Goal: Task Accomplishment & Management: Manage account settings

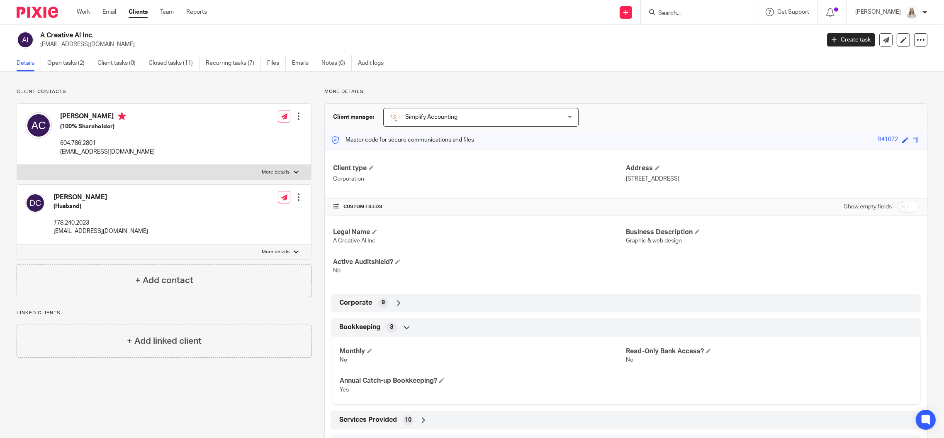
click at [490, 298] on div "Corporate 9" at bounding box center [625, 303] width 577 height 14
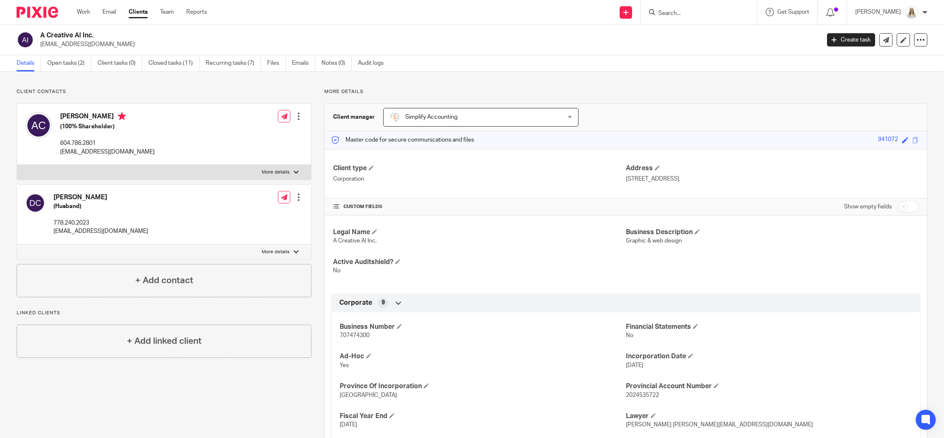
scroll to position [55, 0]
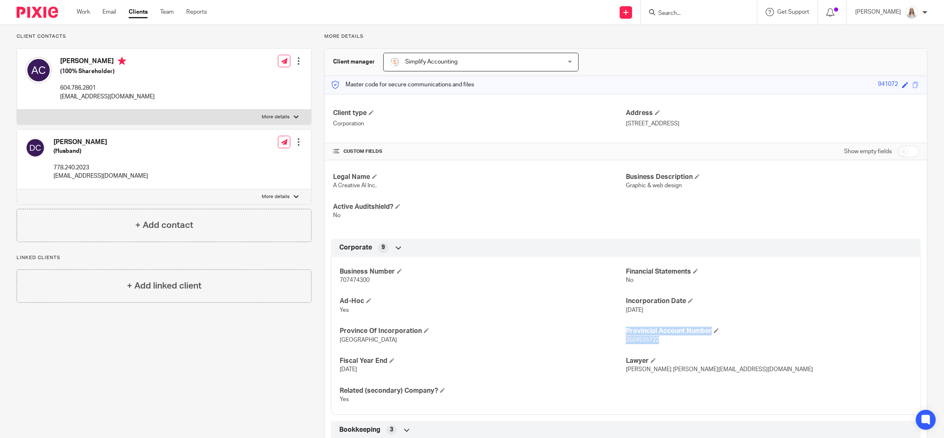
drag, startPoint x: 654, startPoint y: 339, endPoint x: 619, endPoint y: 339, distance: 35.3
click at [619, 339] on div "Business Number 707474300 Financial Statements No Ad-Hoc Yes Incorporation Date…" at bounding box center [626, 333] width 590 height 164
click at [634, 340] on span "2024535722" at bounding box center [642, 340] width 33 height 6
drag, startPoint x: 638, startPoint y: 342, endPoint x: 621, endPoint y: 342, distance: 17.4
click at [626, 342] on p "2024535722" at bounding box center [769, 340] width 286 height 8
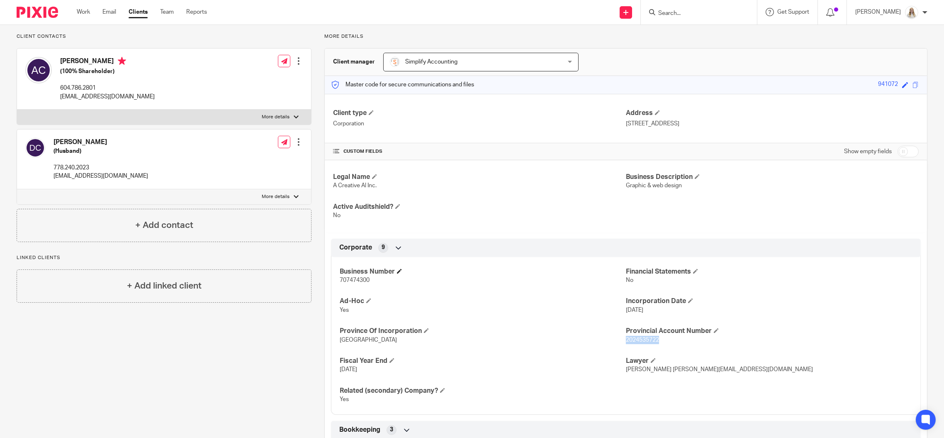
click at [541, 267] on h4 "Business Number" at bounding box center [483, 271] width 286 height 9
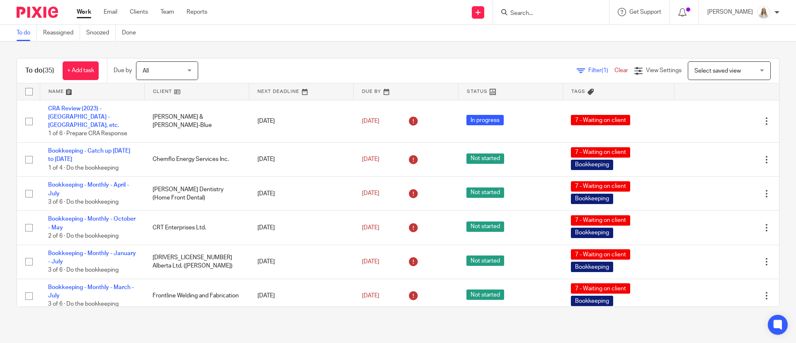
click at [476, 41] on div "To do Reassigned Snoozed Done" at bounding box center [398, 33] width 796 height 17
click at [70, 91] on link at bounding box center [92, 91] width 104 height 17
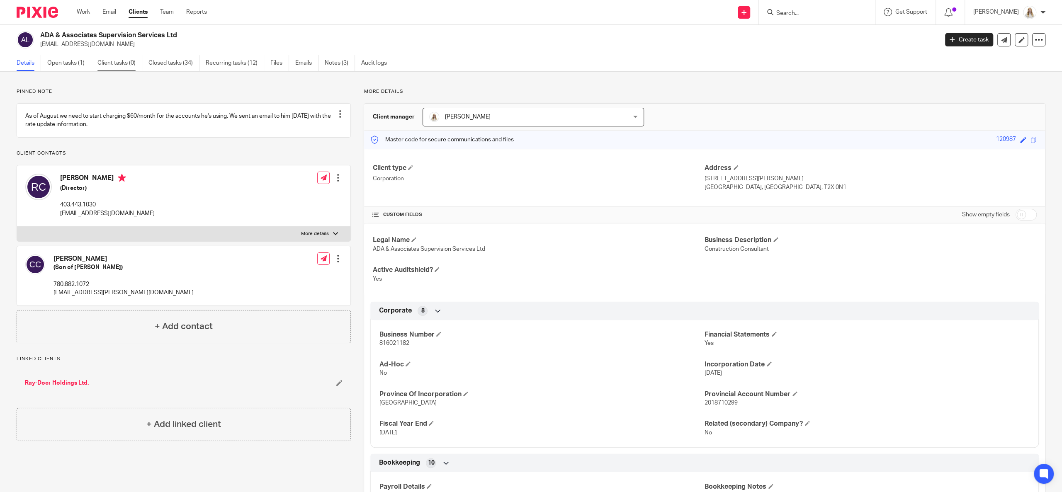
drag, startPoint x: 58, startPoint y: 68, endPoint x: 100, endPoint y: 66, distance: 41.6
click at [58, 68] on link "Open tasks (1)" at bounding box center [69, 63] width 44 height 16
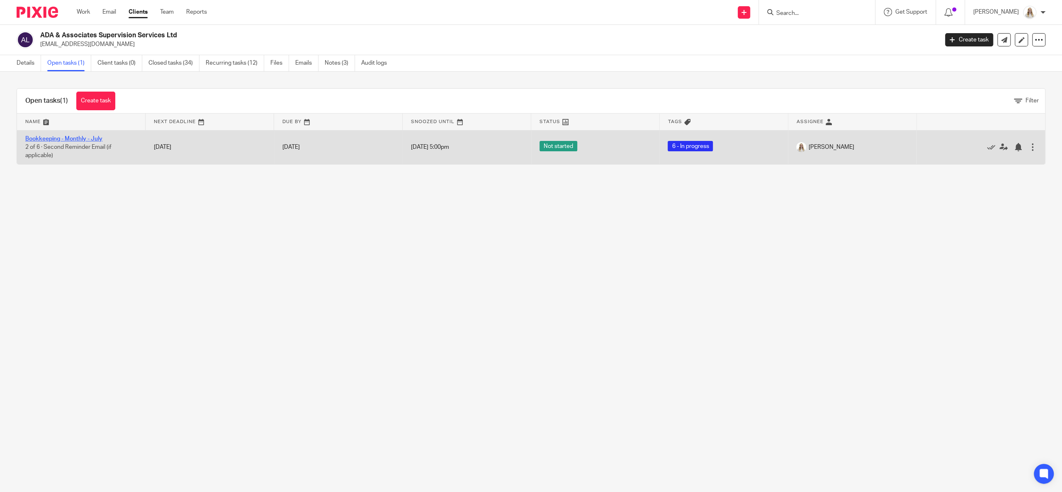
click at [89, 139] on link "Bookkeeping - Monthly - July" at bounding box center [63, 139] width 77 height 6
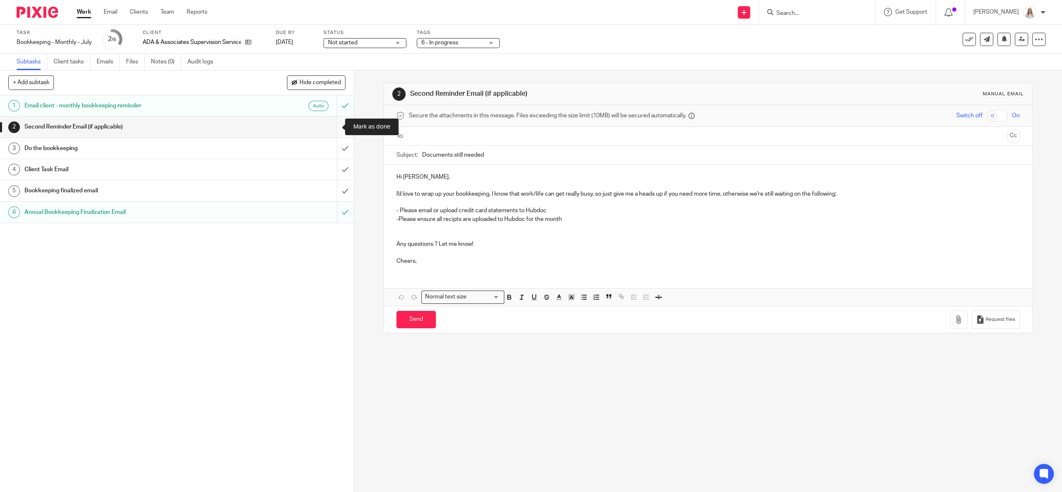
click at [334, 127] on input "submit" at bounding box center [177, 127] width 354 height 21
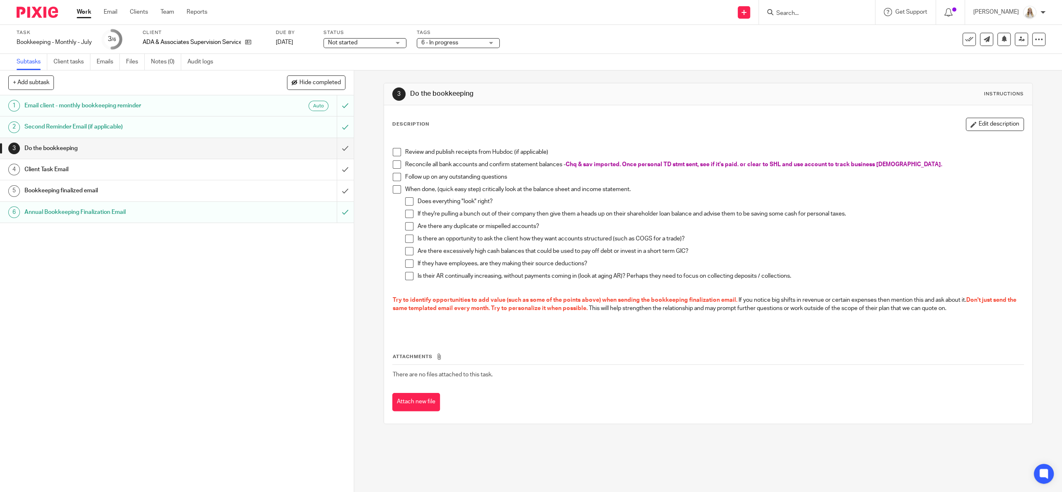
click at [165, 281] on div "1 Email client - monthly bookkeeping reminder Auto 2 Second Reminder Email (if …" at bounding box center [177, 293] width 354 height 397
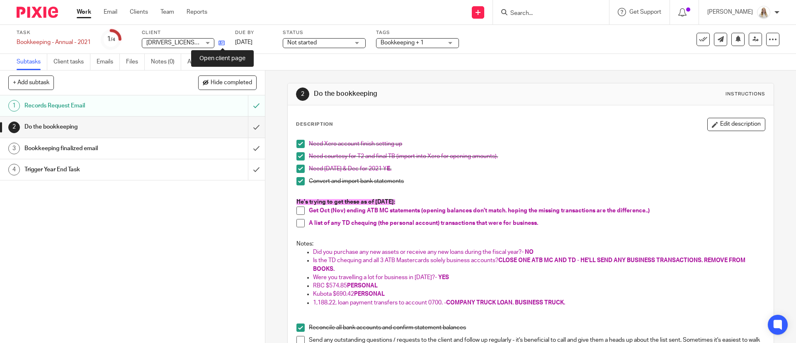
click at [223, 42] on icon at bounding box center [222, 43] width 6 height 6
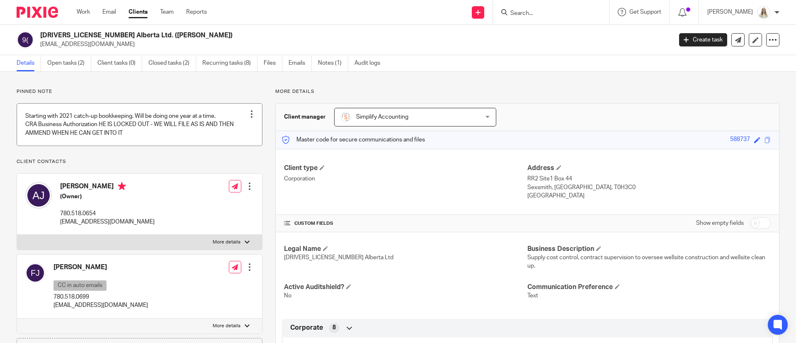
click at [211, 136] on link at bounding box center [139, 125] width 245 height 42
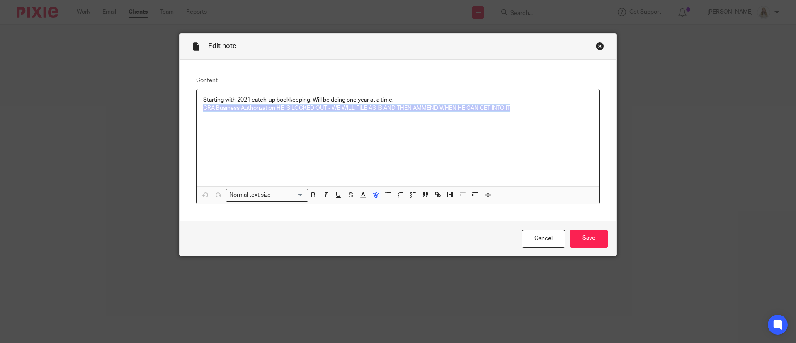
drag, startPoint x: 519, startPoint y: 105, endPoint x: 190, endPoint y: 114, distance: 329.5
click at [190, 114] on div "Content Starting with 2021 catch-up bookkeeping. Will be doing one year at a ti…" at bounding box center [398, 140] width 437 height 161
click at [504, 110] on span "CRA Business Authorization HE IS LOCKED OUT - WE WILL FILE AS IS AND THEN AMMEN…" at bounding box center [356, 108] width 307 height 6
drag, startPoint x: 514, startPoint y: 110, endPoint x: 324, endPoint y: 106, distance: 190.8
click at [324, 106] on p "CRA Business Authorization HE IS LOCKED OUT - WE WILL FILE AS IS AND THEN AMMEN…" at bounding box center [398, 108] width 390 height 8
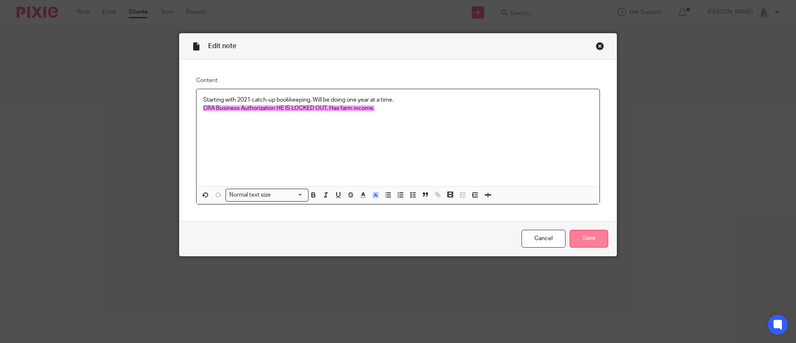
click at [575, 240] on input "Save" at bounding box center [589, 239] width 39 height 18
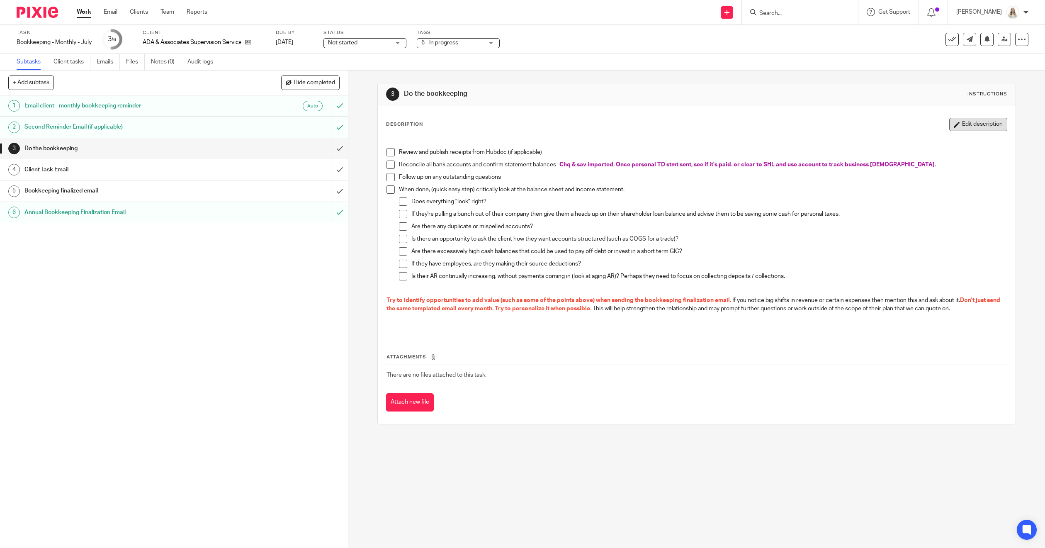
click at [796, 124] on button "Edit description" at bounding box center [979, 124] width 58 height 13
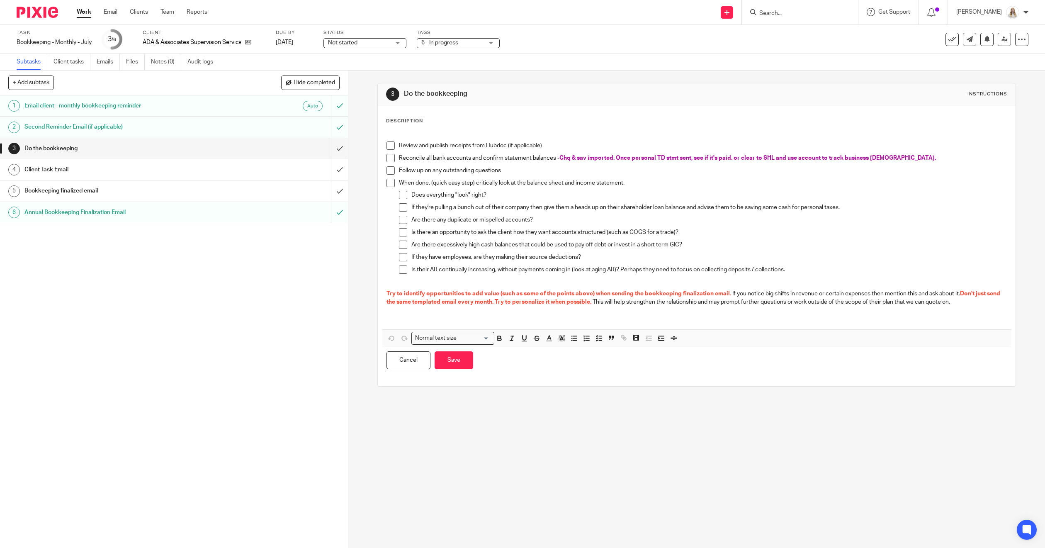
click at [796, 157] on p "Reconcile all bank accounts and confirm statement balances - Chq & sav imported…" at bounding box center [703, 158] width 608 height 8
click at [587, 153] on div "Review and publish receipts from Hubdoc (if applicable)" at bounding box center [703, 147] width 608 height 12
click at [579, 161] on span "Chq & sav imported. Once personal TD stmt sent, see if it's paid. or clear to S…" at bounding box center [748, 158] width 377 height 6
click at [572, 154] on p "Reconcile all bank accounts and confirm statement balances - Chq & sav imported…" at bounding box center [703, 158] width 608 height 8
click at [656, 191] on p "Does everything "look" right?" at bounding box center [710, 195] width 596 height 8
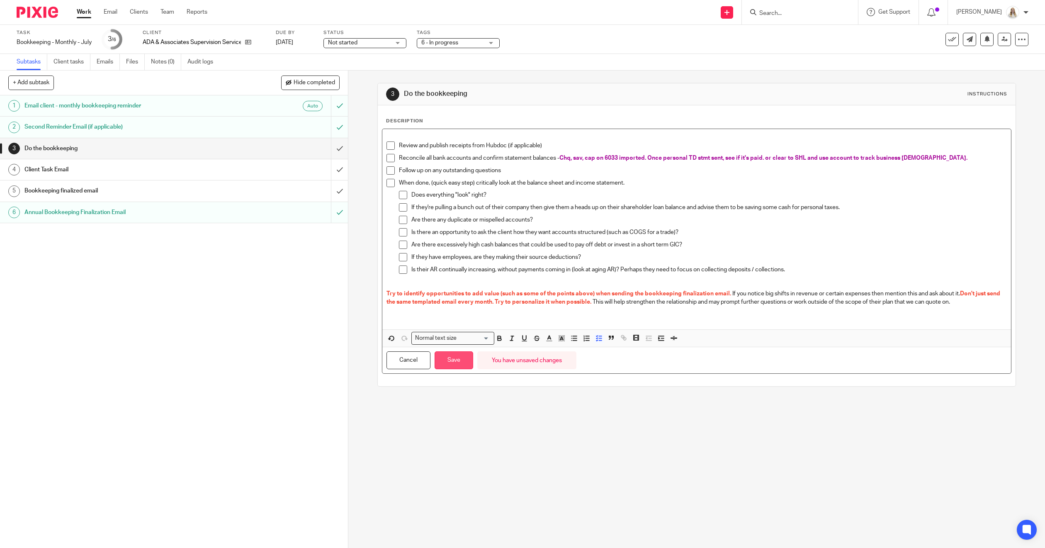
click at [453, 343] on button "Save" at bounding box center [454, 360] width 39 height 18
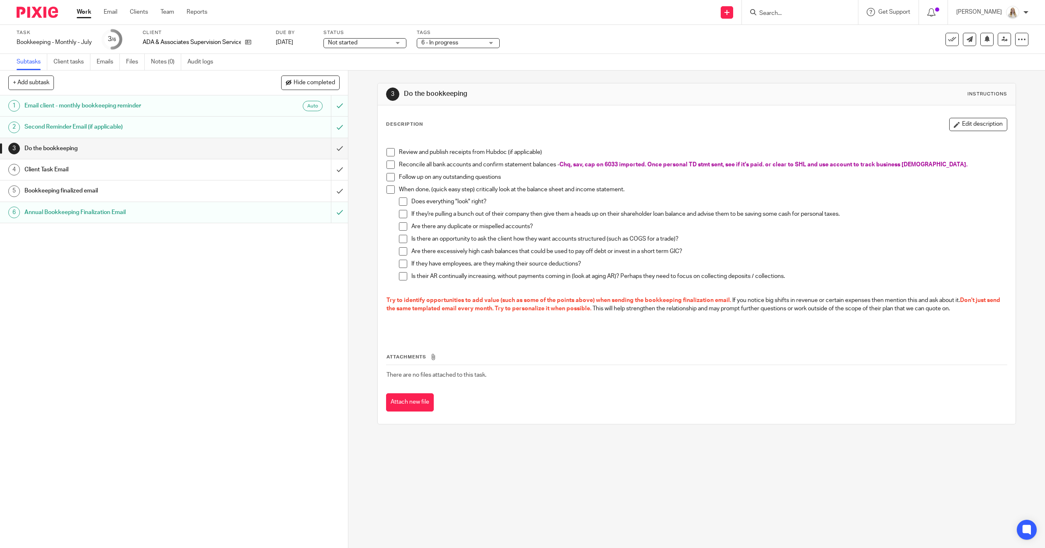
click at [570, 49] on div "Task Bookkeeping - Monthly - July Save Bookkeeping - Monthly - July 3 /6 Client…" at bounding box center [522, 39] width 1045 height 29
click at [772, 18] on div at bounding box center [800, 12] width 116 height 24
click at [789, 12] on input "Search" at bounding box center [796, 13] width 75 height 7
click at [796, 14] on input "Search" at bounding box center [796, 13] width 75 height 7
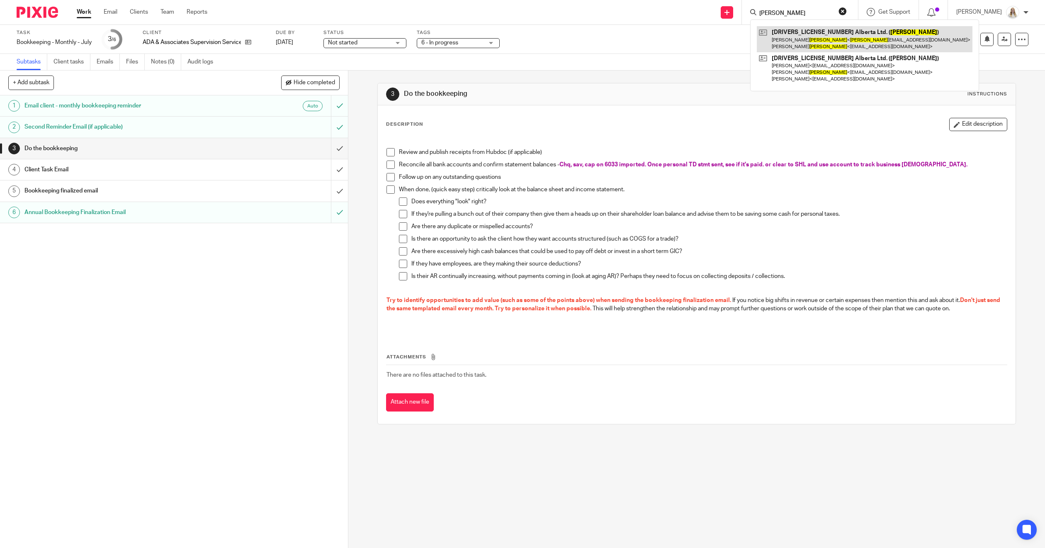
type input "johnson"
click at [794, 32] on link at bounding box center [865, 39] width 216 height 26
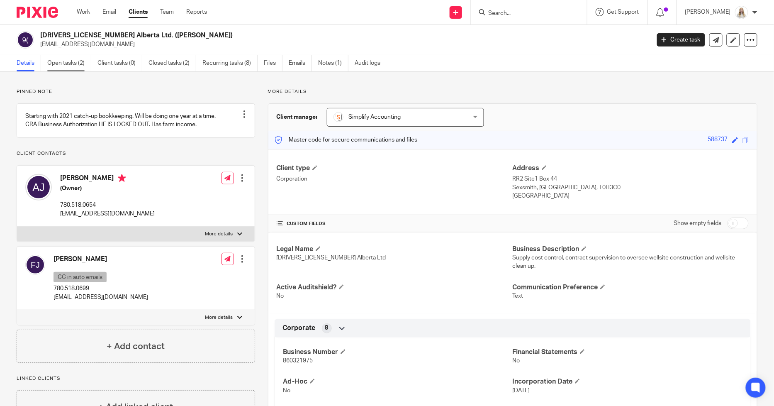
click at [63, 57] on link "Open tasks (2)" at bounding box center [69, 63] width 44 height 16
click at [73, 61] on link "Open tasks (2)" at bounding box center [69, 63] width 44 height 16
click at [46, 57] on ul "Details Open tasks (2) Client tasks (0) Closed tasks (2) Recurring tasks (8) Fi…" at bounding box center [205, 63] width 376 height 16
click at [64, 57] on link "Open tasks (2)" at bounding box center [69, 63] width 44 height 16
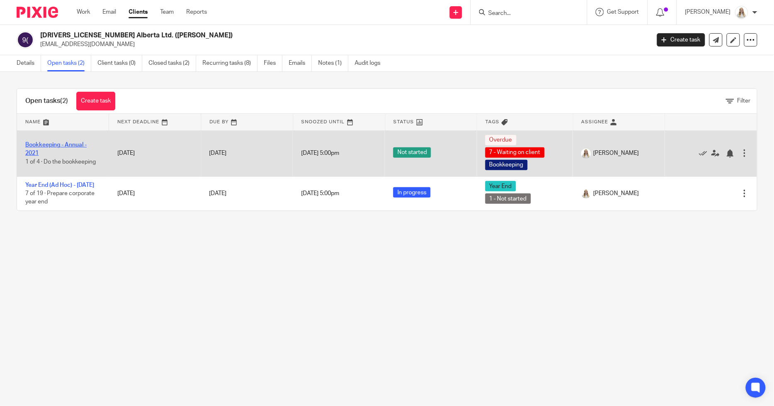
click at [75, 145] on link "Bookkeeping - Annual - 2021" at bounding box center [55, 149] width 61 height 14
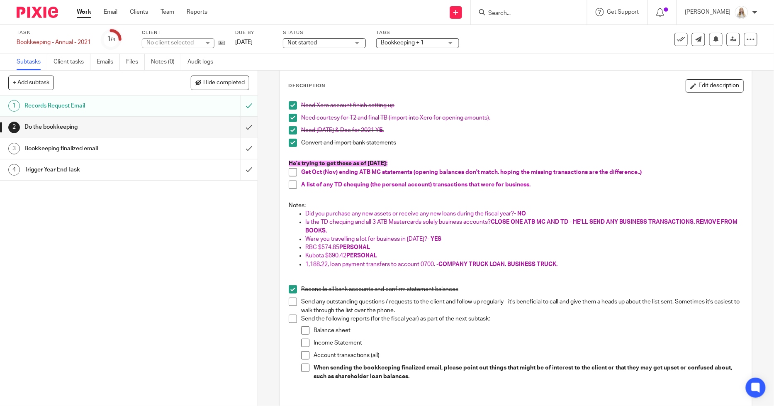
scroll to position [92, 0]
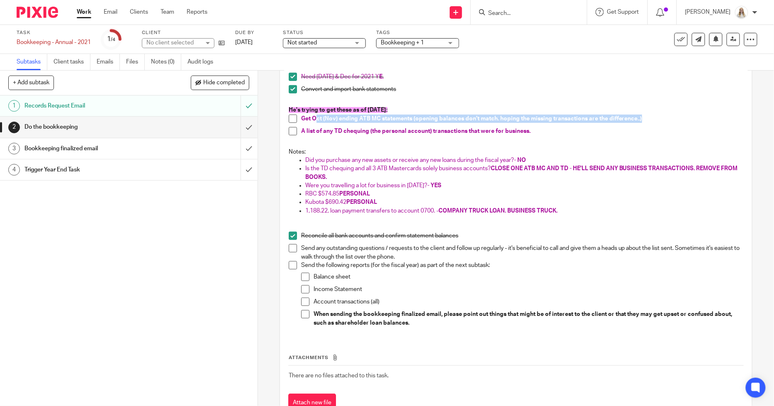
drag, startPoint x: 313, startPoint y: 118, endPoint x: 650, endPoint y: 114, distance: 336.9
click at [648, 114] on p "Get Oct (Nov) ending ATB MC statements (opening balances don't match. hoping th…" at bounding box center [522, 118] width 442 height 8
click at [652, 114] on p "Get Oct (Nov) ending ATB MC statements (opening balances don't match. hoping th…" at bounding box center [522, 118] width 442 height 8
click at [392, 39] on span "Bookkeeping + 1" at bounding box center [412, 43] width 62 height 9
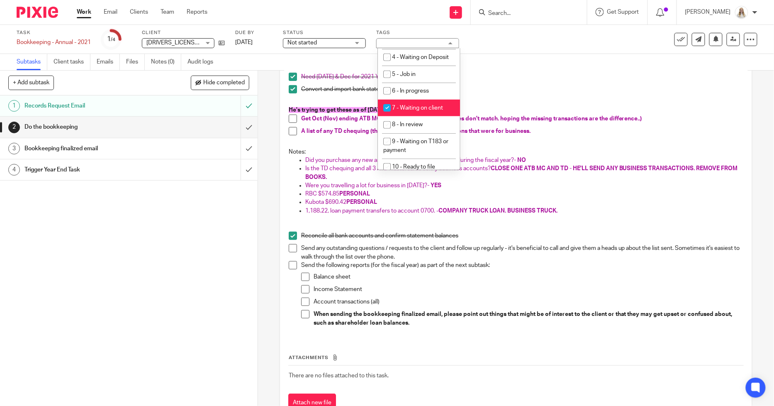
scroll to position [276, 0]
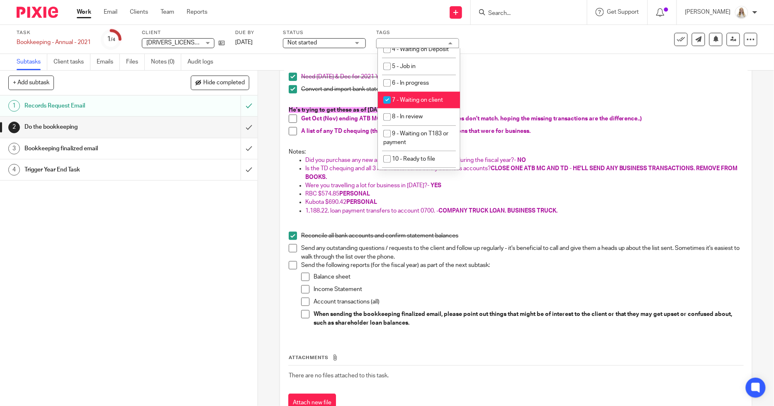
click at [414, 103] on span "7 - Waiting on client" at bounding box center [417, 100] width 51 height 6
checkbox input "false"
click at [427, 86] on span "6 - In progress" at bounding box center [410, 83] width 37 height 6
checkbox input "true"
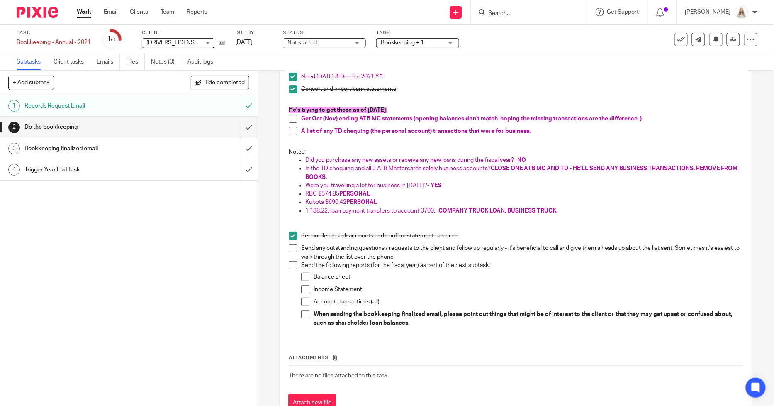
click at [492, 92] on p "Convert and import bank statements" at bounding box center [522, 89] width 442 height 8
click at [621, 53] on div "Task Bookkeeping - Annual - 2021 Save Bookkeeping - Annual - 2021 1 /4 Client 9…" at bounding box center [387, 39] width 774 height 29
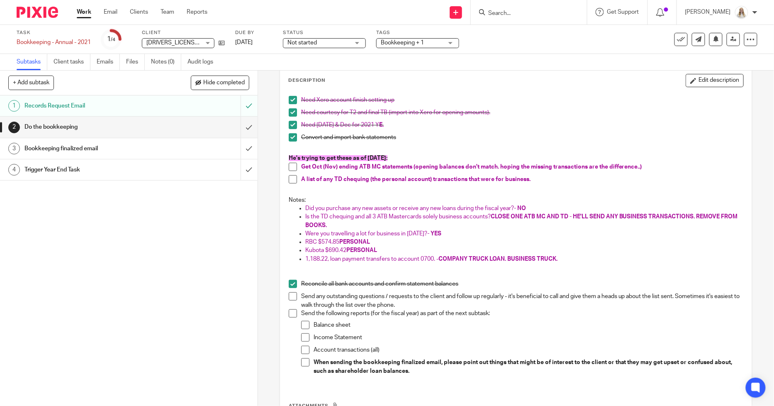
scroll to position [0, 0]
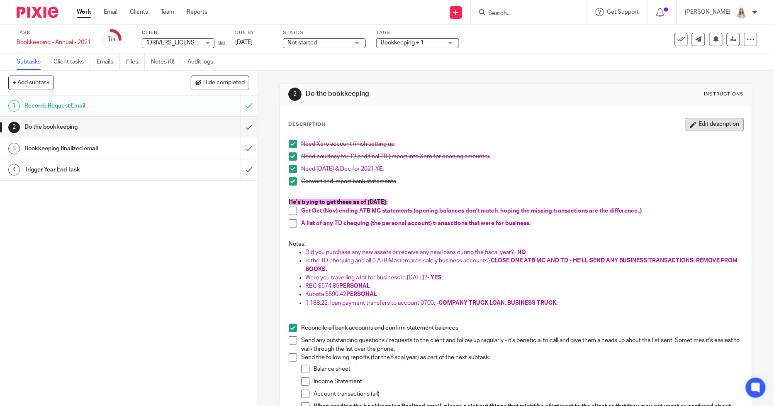
click at [699, 121] on button "Edit description" at bounding box center [715, 124] width 58 height 13
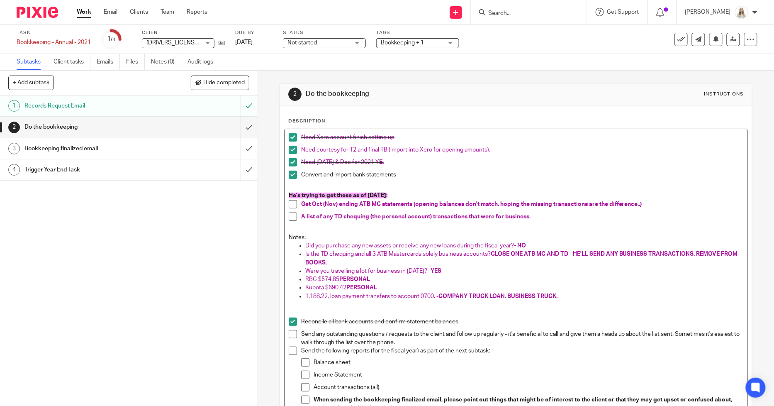
click at [650, 201] on p "Get Oct (Nov) ending ATB MC statements (opening balances don't match. hoping th…" at bounding box center [522, 204] width 442 height 8
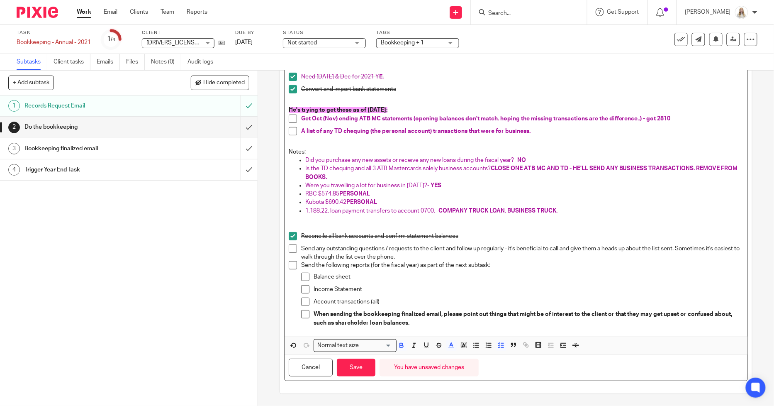
scroll to position [86, 0]
click at [678, 115] on p "Get Oct (Nov) ending ATB MC statements (opening balances don't match. hoping th…" at bounding box center [522, 118] width 442 height 8
click at [360, 374] on button "Save" at bounding box center [356, 367] width 39 height 18
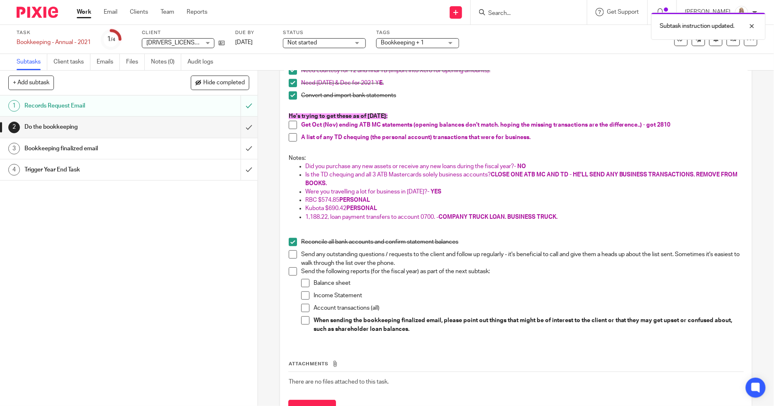
scroll to position [93, 0]
